Goal: Task Accomplishment & Management: Use online tool/utility

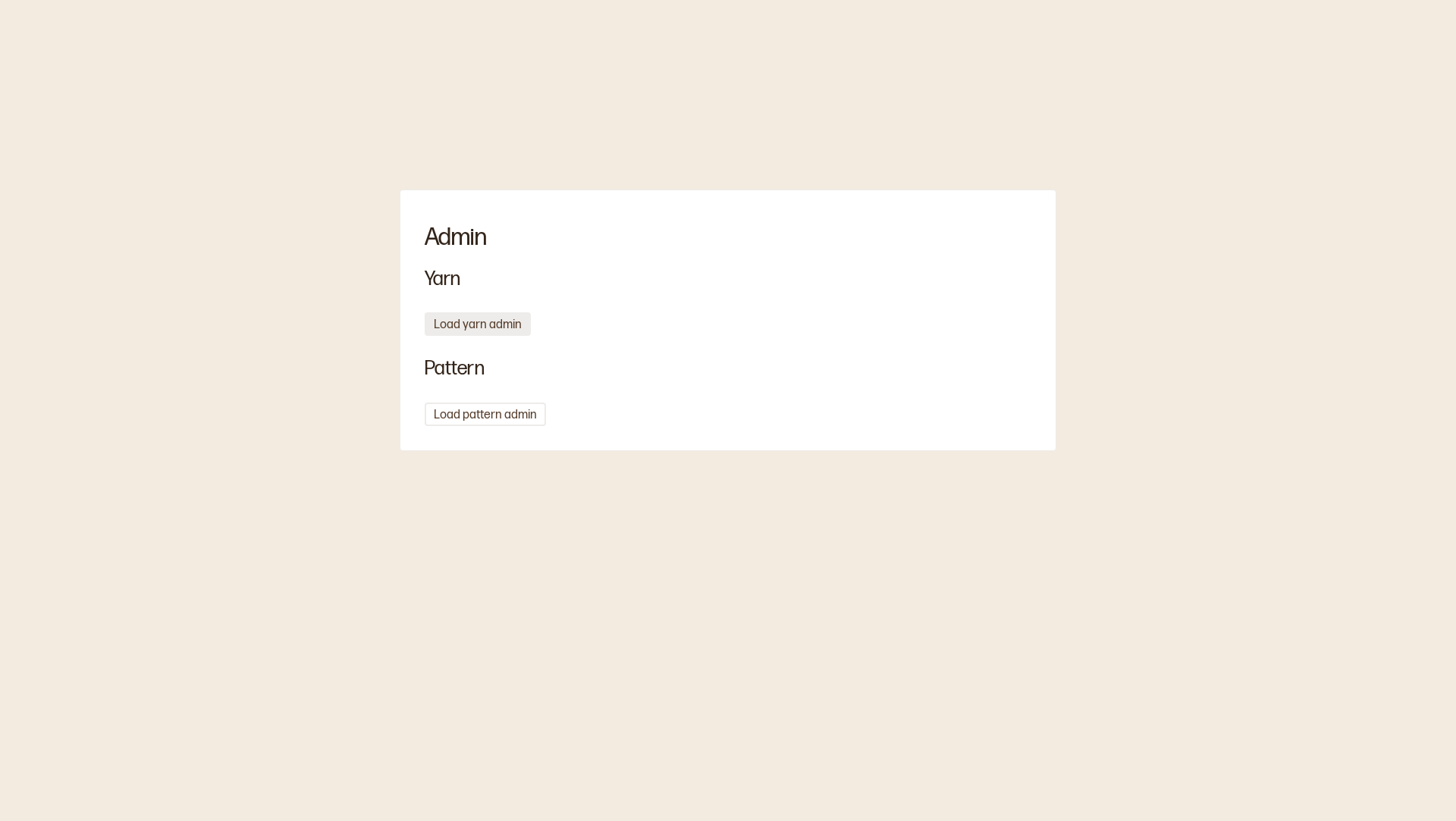
click at [463, 324] on button "Load yarn admin" at bounding box center [477, 325] width 106 height 23
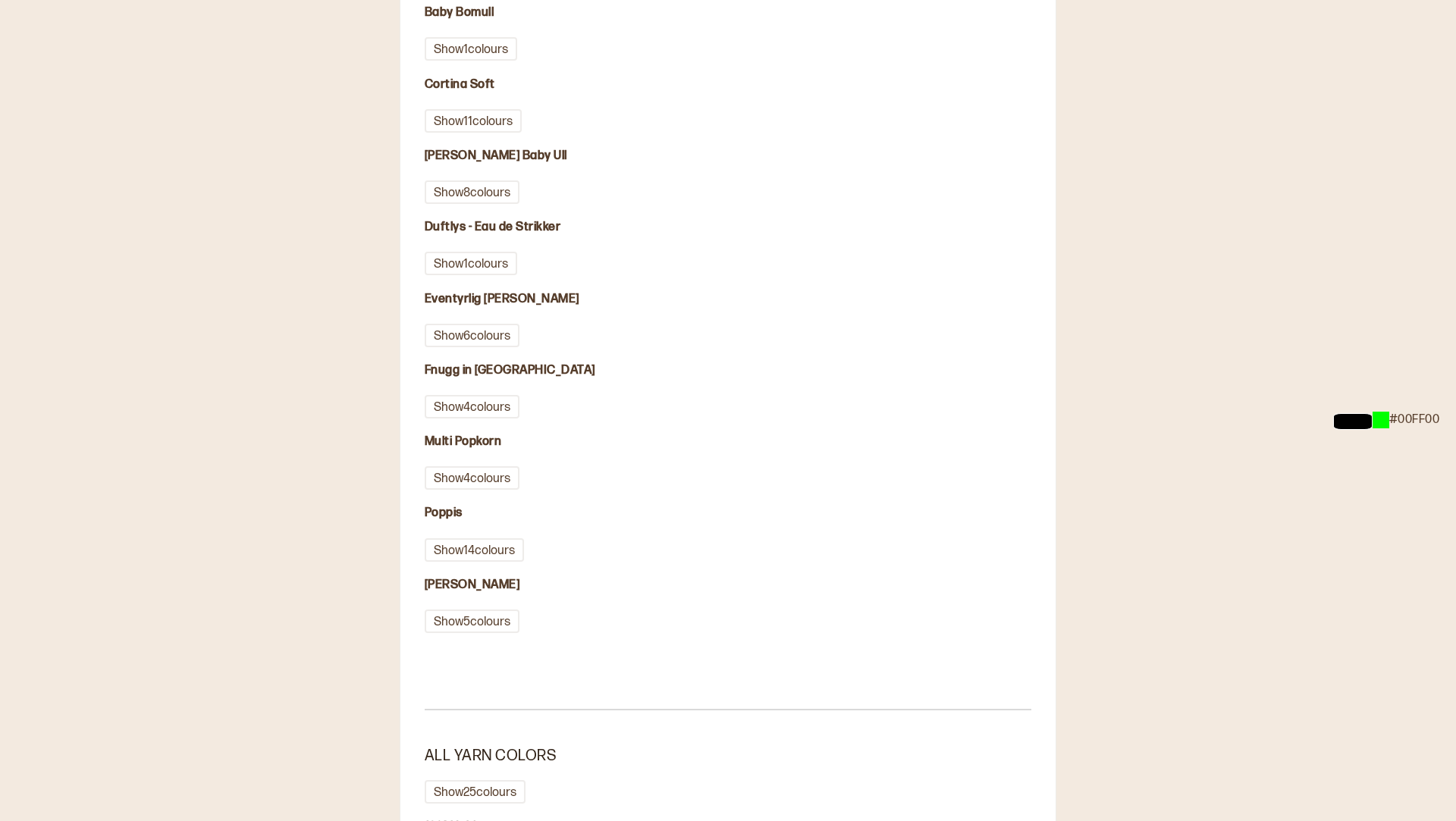
scroll to position [337, 0]
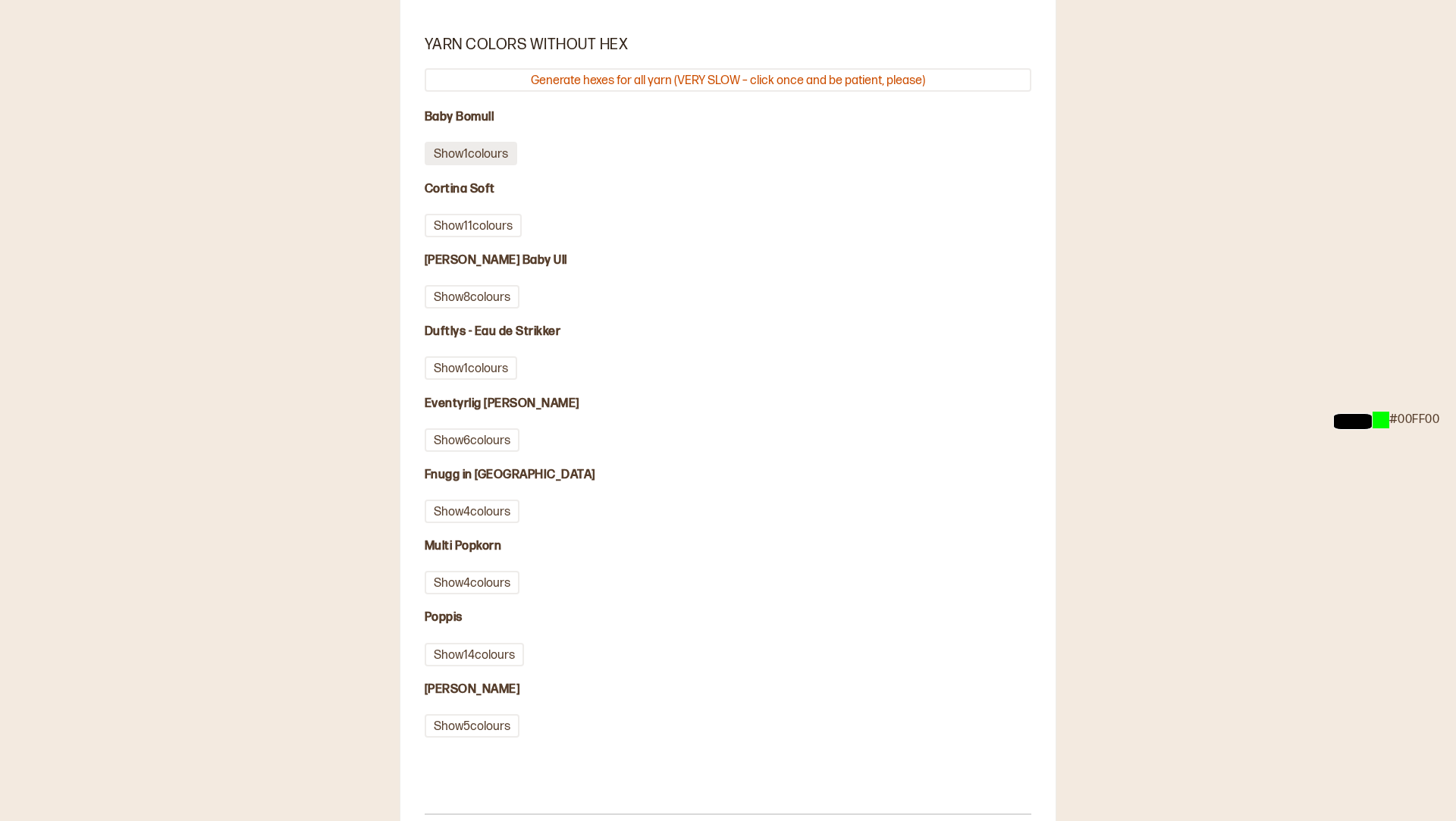
click at [476, 160] on button "Show 1 colours" at bounding box center [471, 154] width 93 height 23
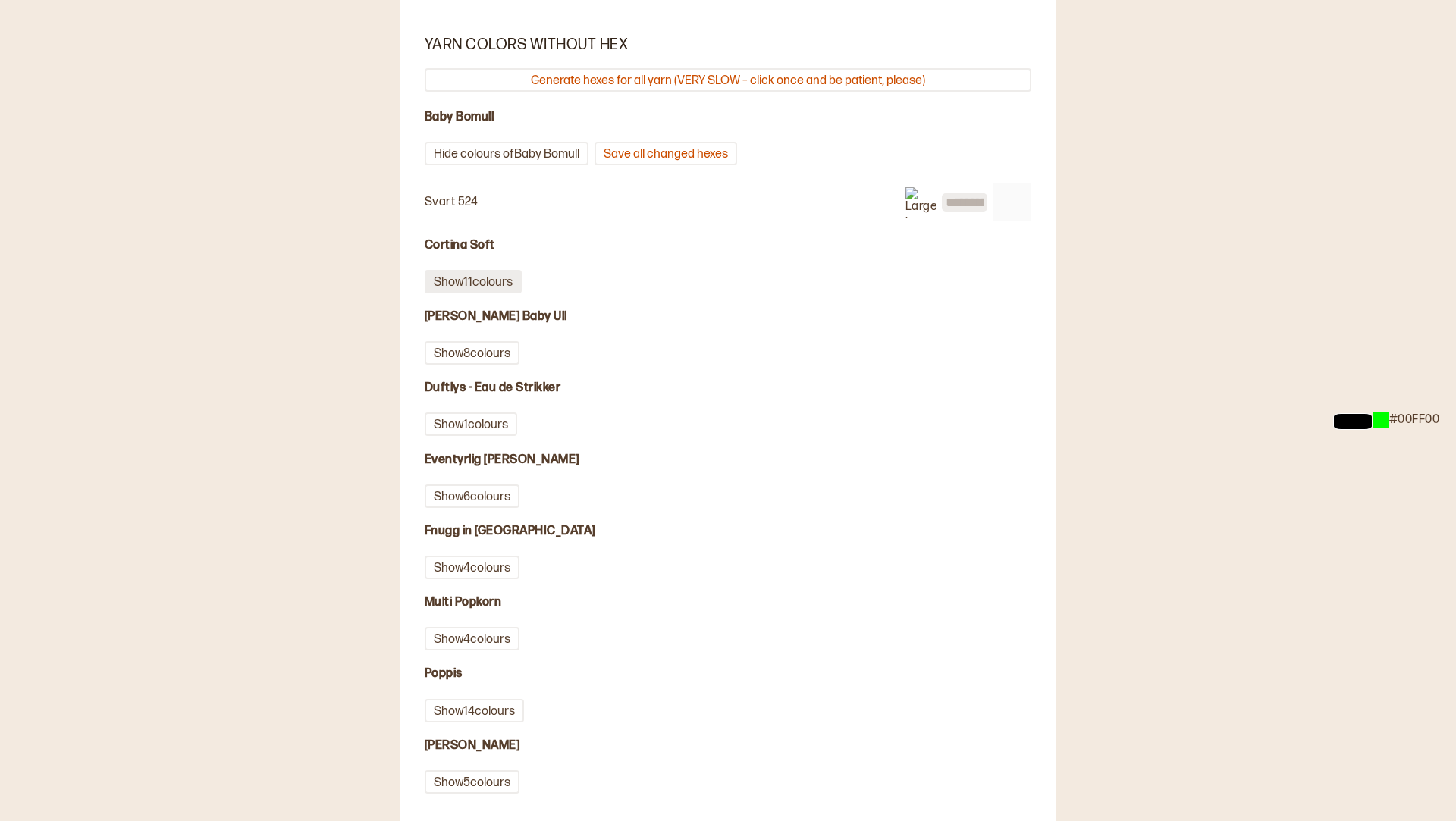
click at [471, 285] on button "Show 11 colours" at bounding box center [473, 282] width 97 height 23
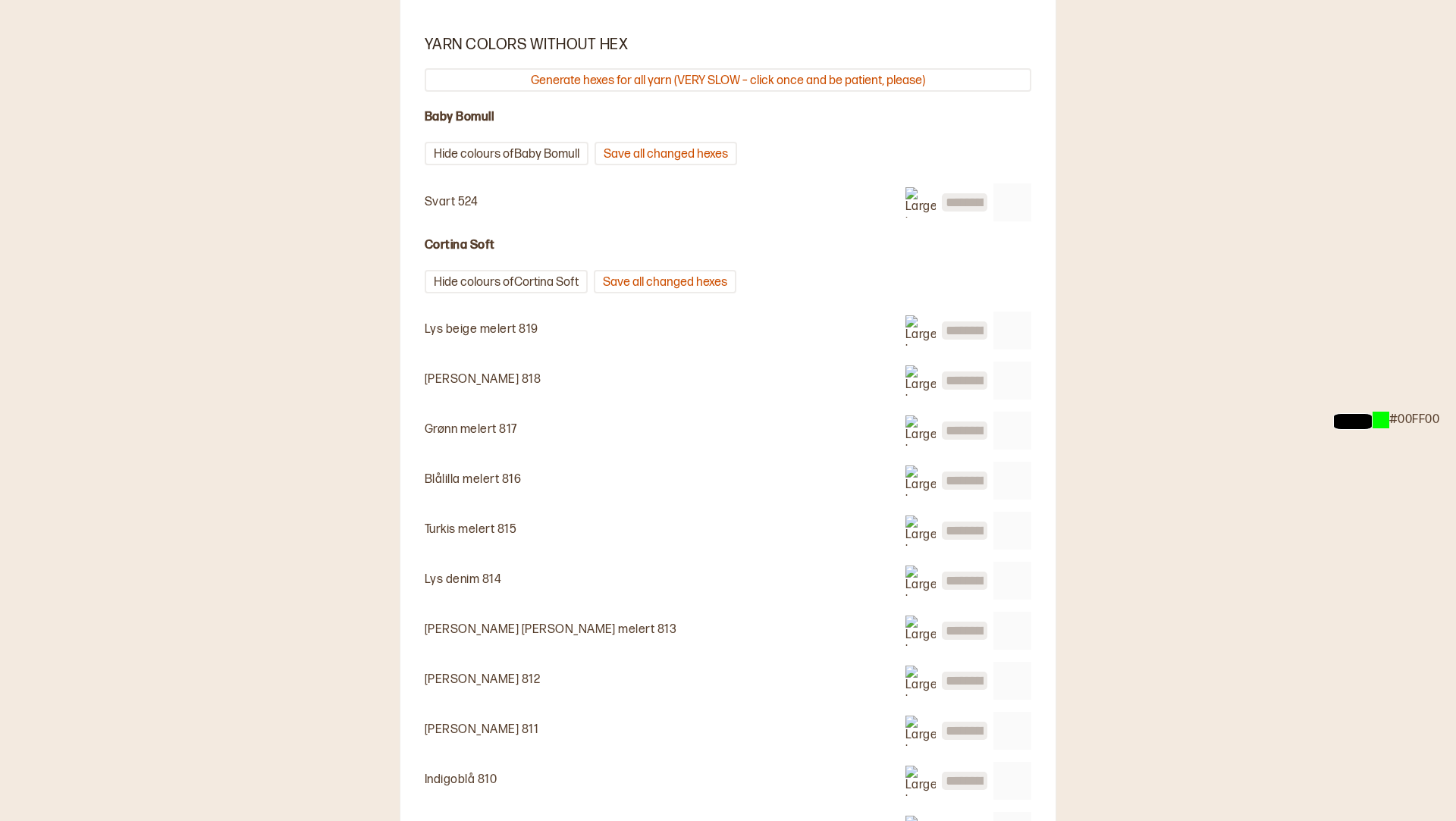
click at [913, 327] on img at bounding box center [920, 330] width 30 height 30
click at [970, 332] on input "text" at bounding box center [965, 330] width 46 height 18
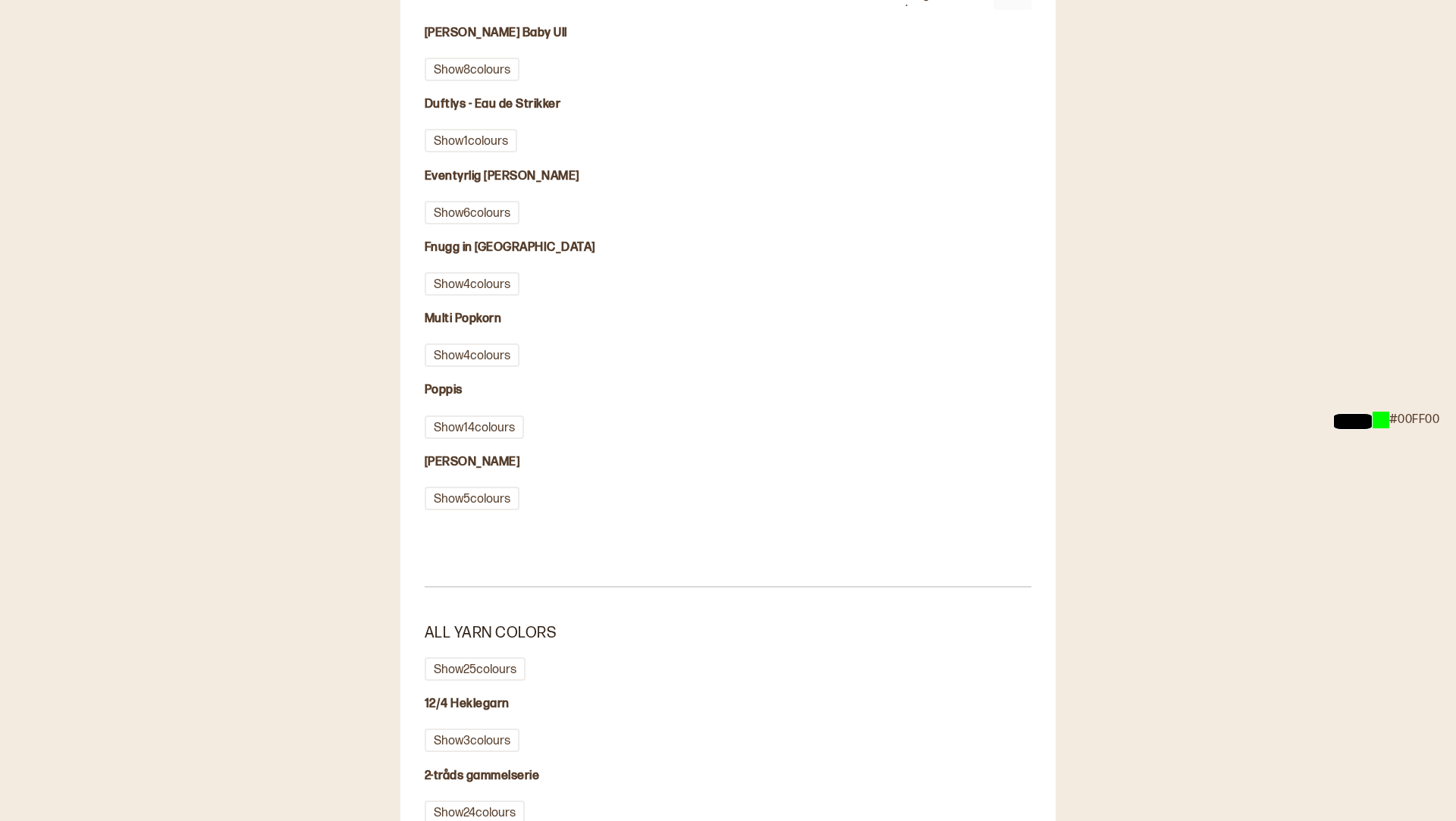
scroll to position [1180, 0]
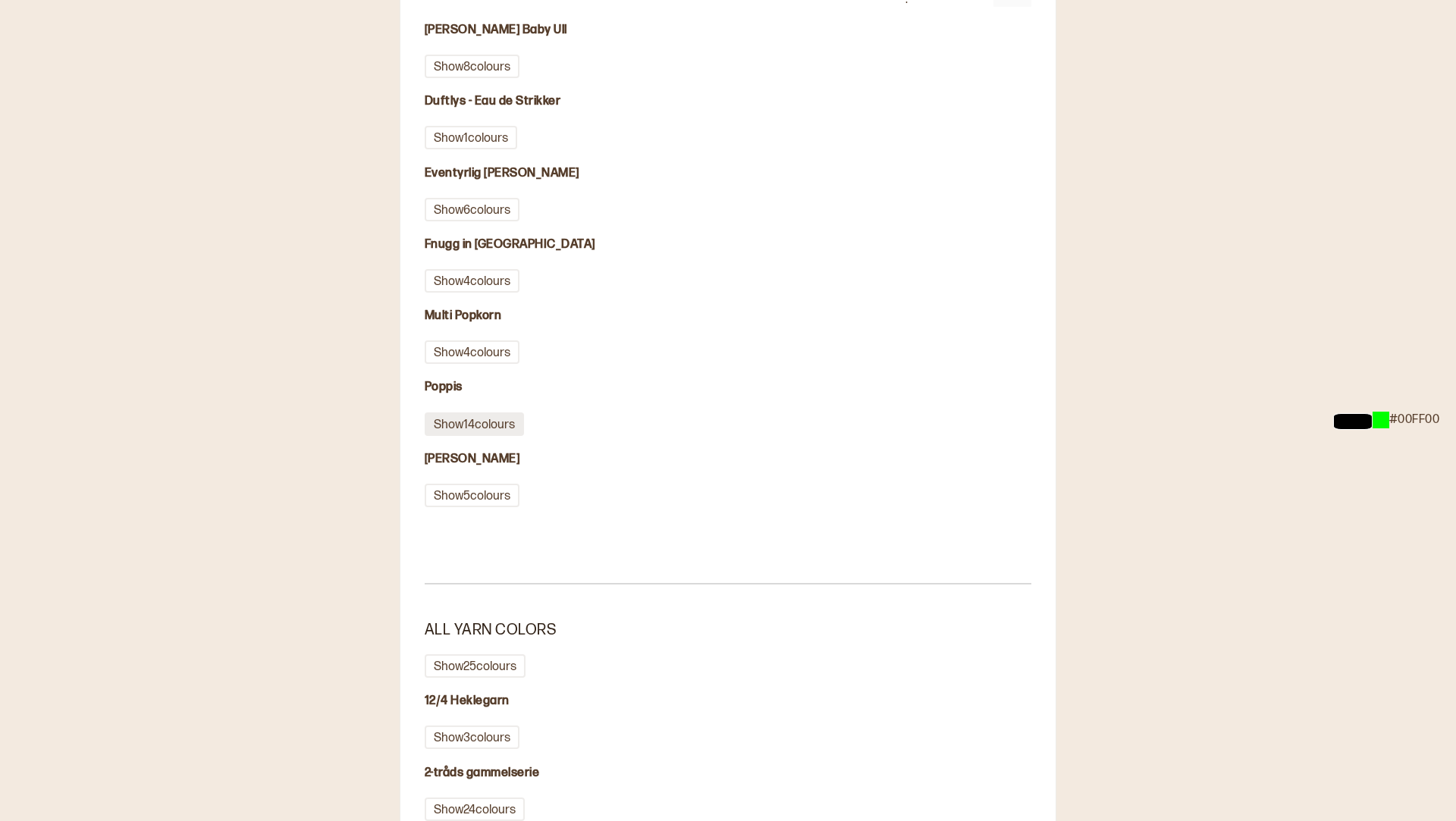
click at [514, 422] on button "Show 14 colours" at bounding box center [474, 425] width 99 height 23
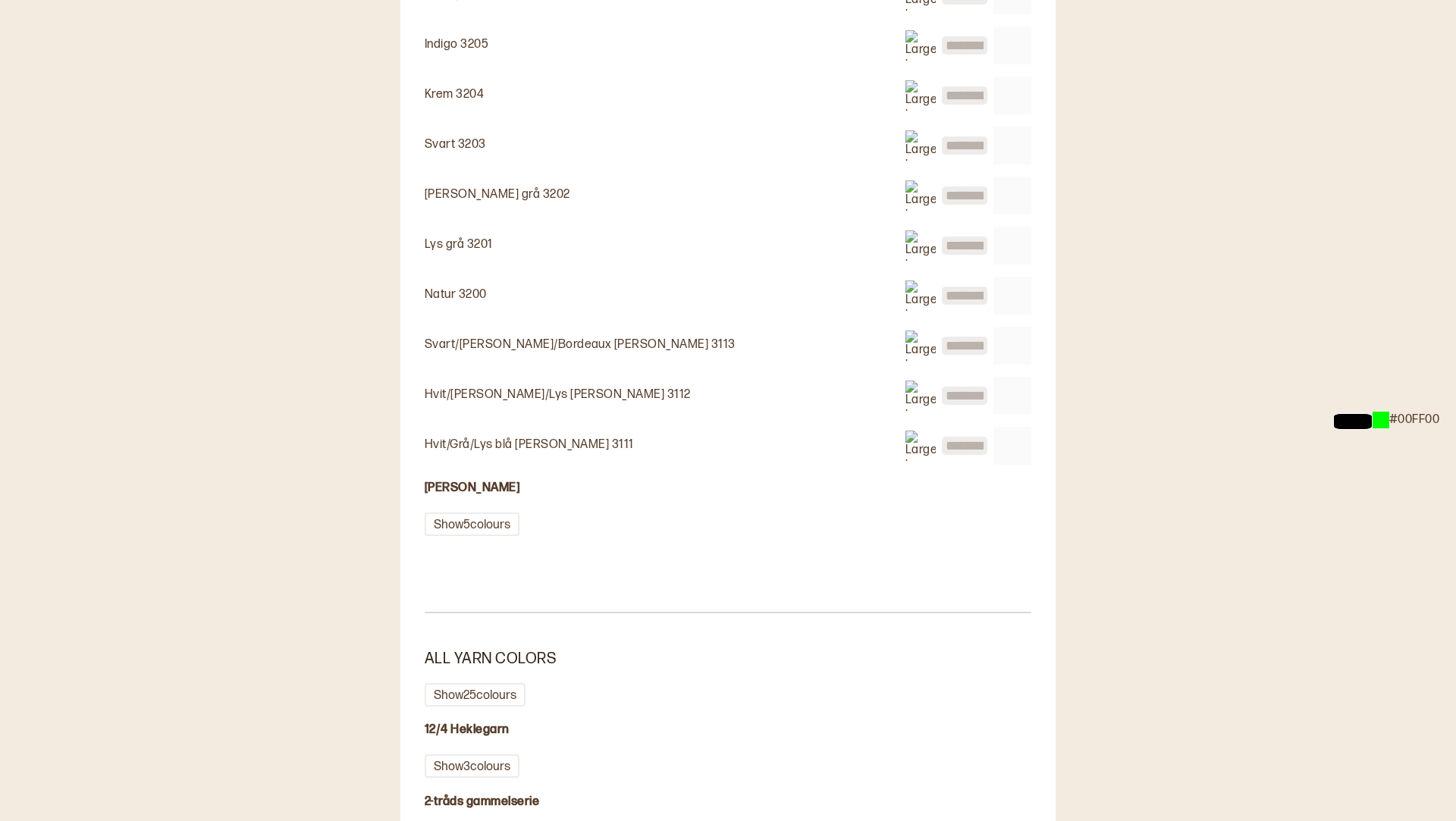
scroll to position [1863, 0]
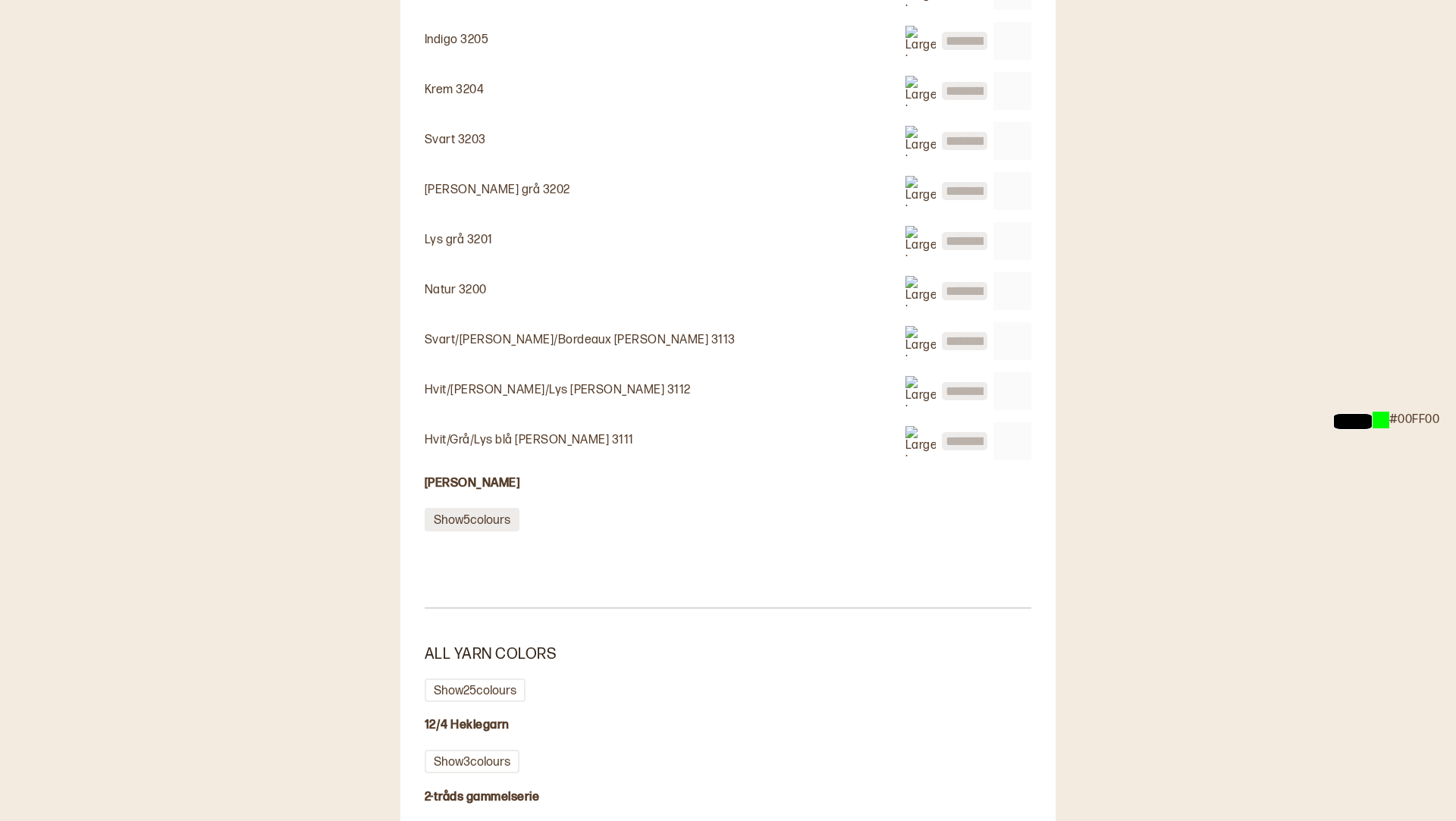
click at [506, 521] on button "Show 5 colours" at bounding box center [472, 520] width 95 height 23
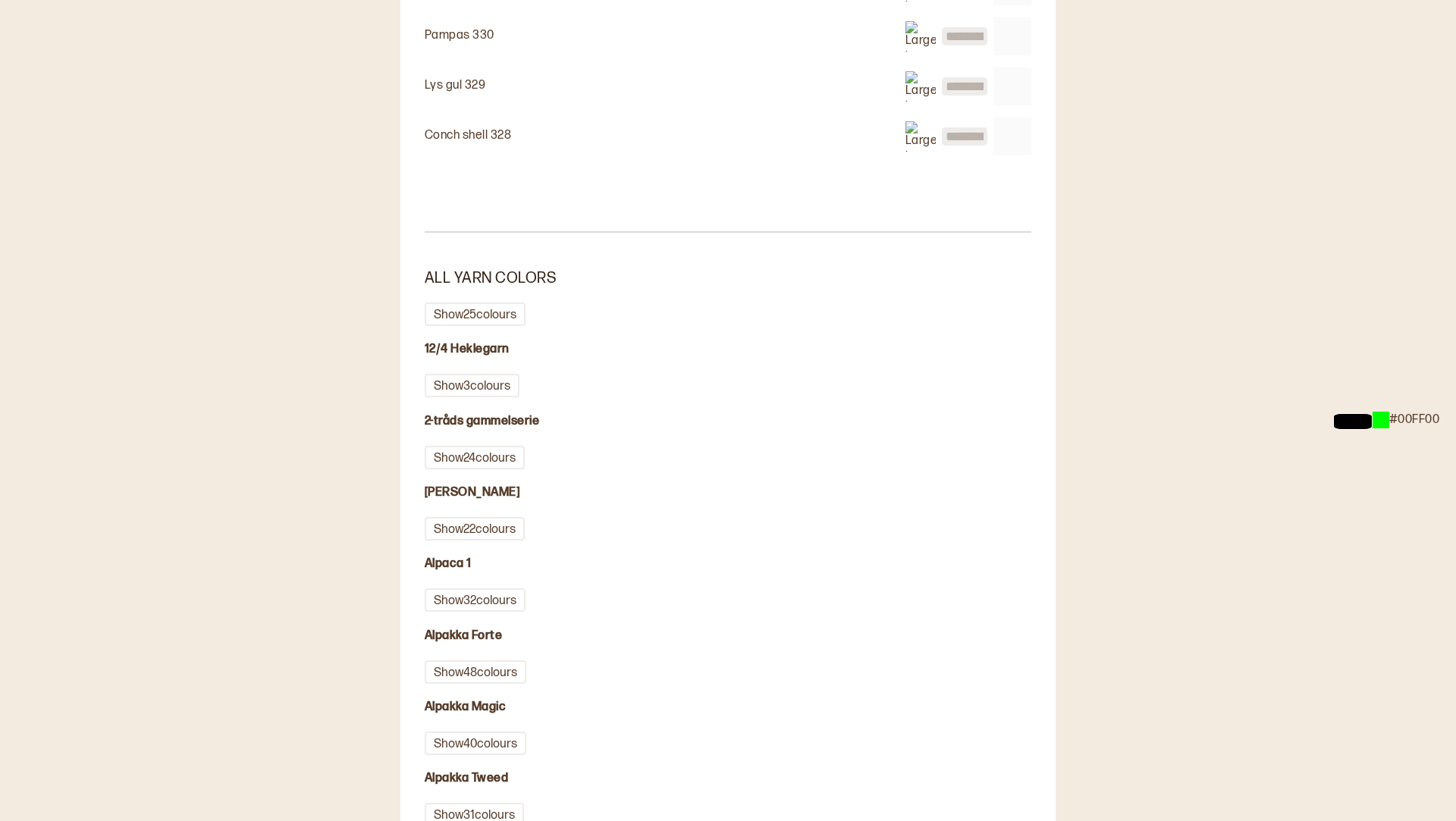
scroll to position [2497, 0]
click at [515, 315] on button "Show 25 colours" at bounding box center [475, 312] width 101 height 23
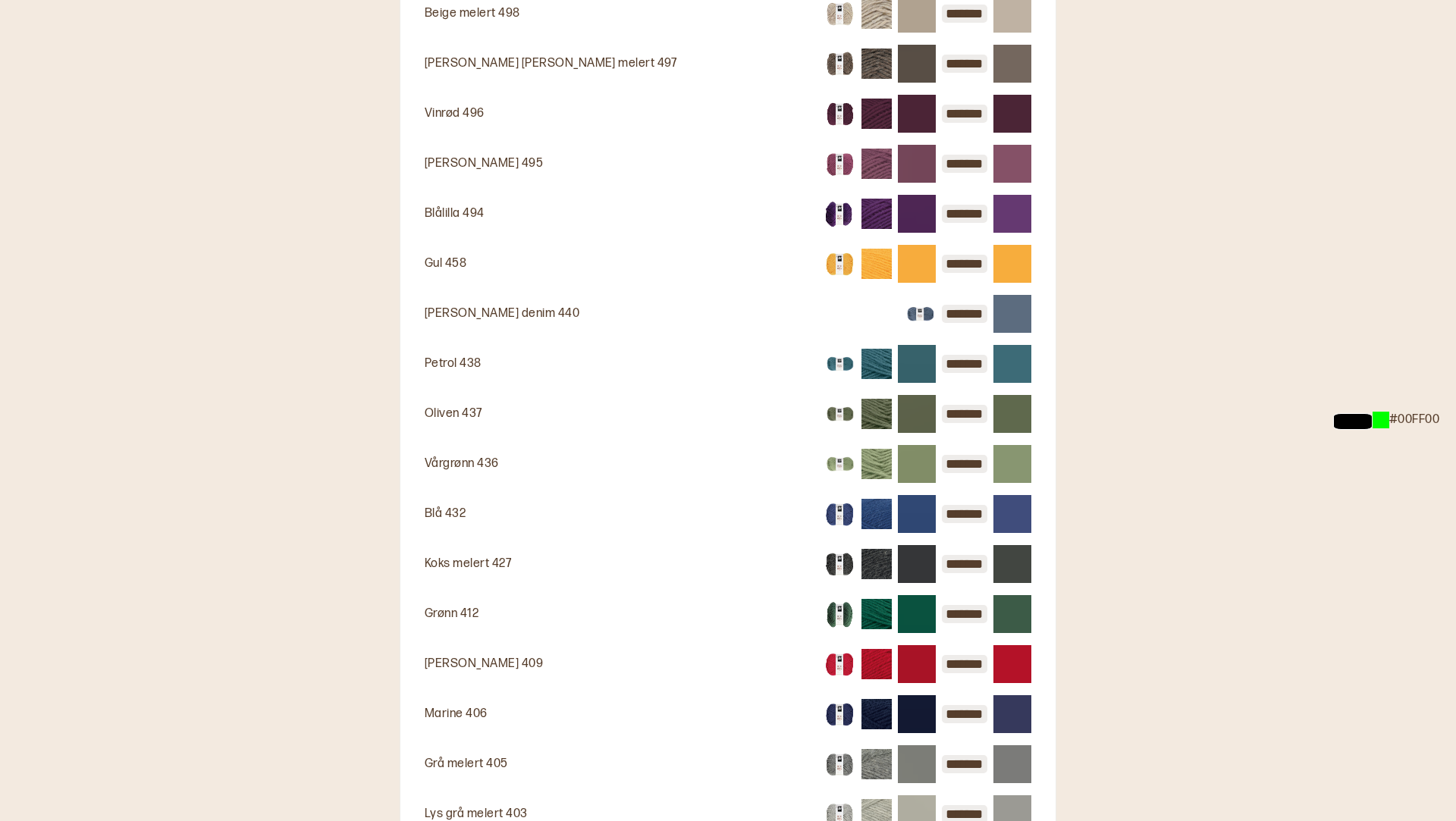
scroll to position [3098, 0]
